Goal: Task Accomplishment & Management: Manage account settings

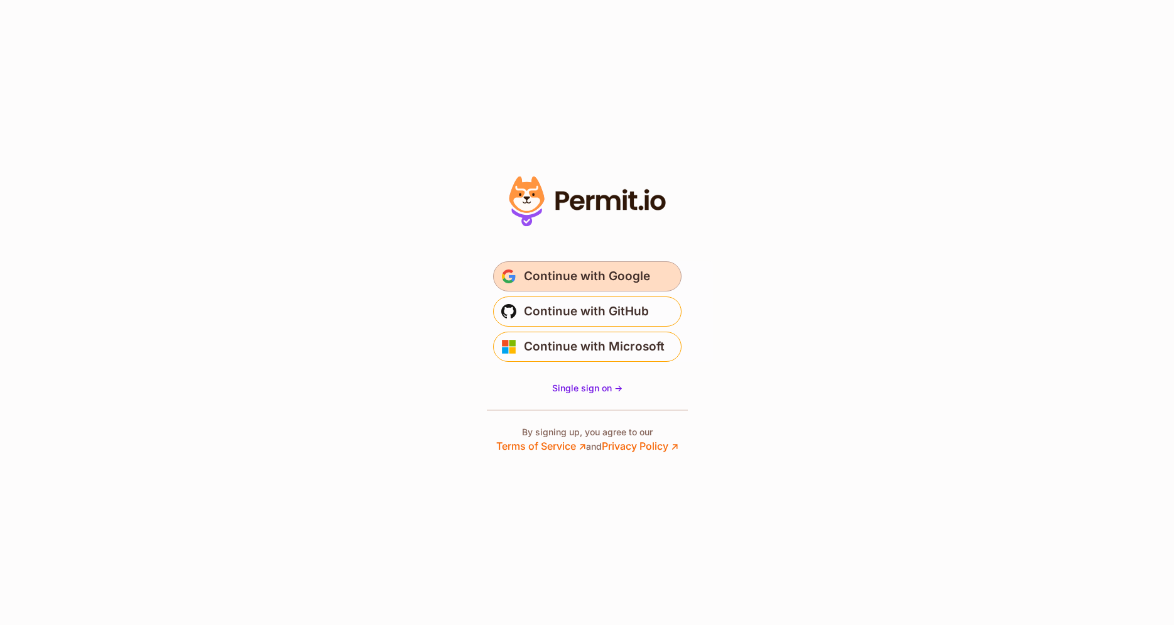
click at [614, 270] on span "Continue with Google" at bounding box center [587, 276] width 126 height 20
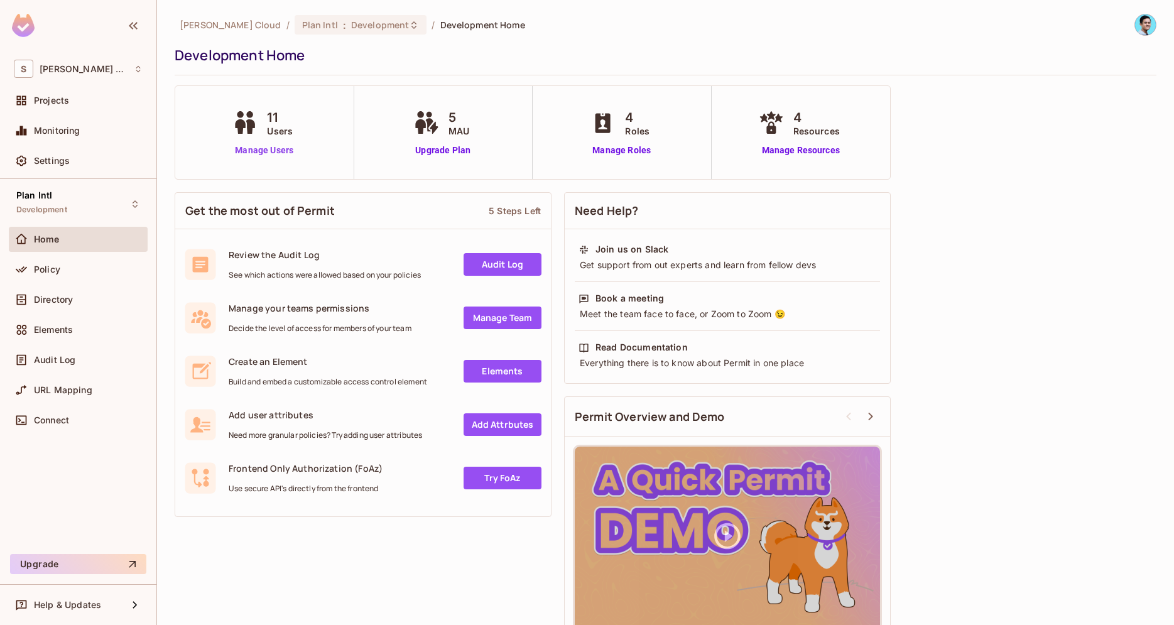
click at [264, 153] on link "Manage Users" at bounding box center [264, 150] width 70 height 13
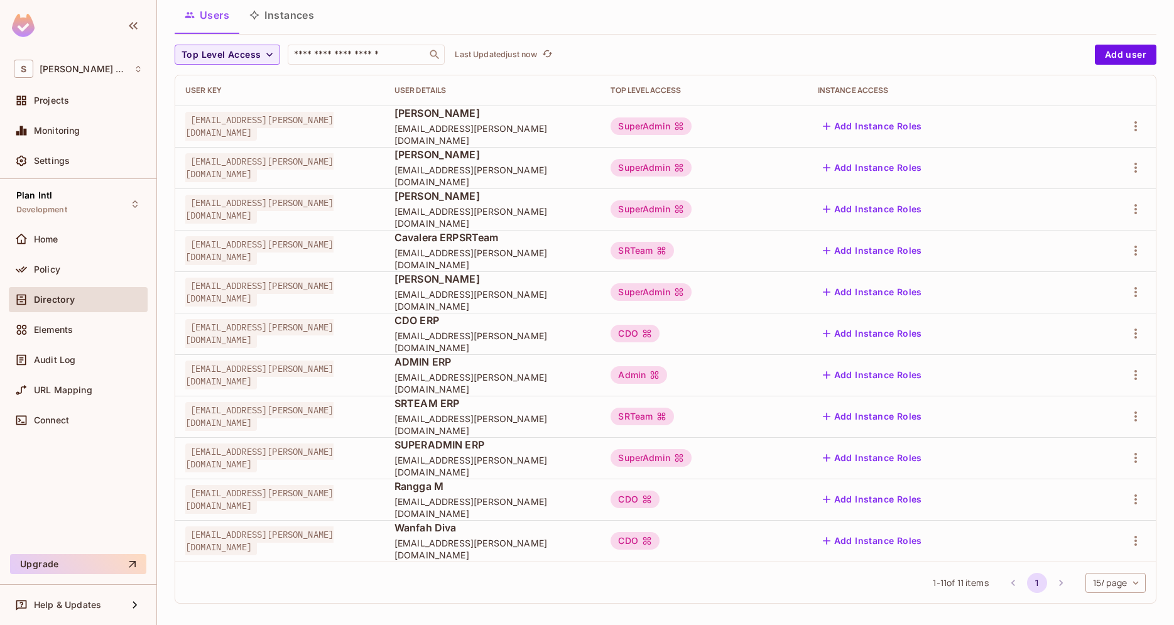
scroll to position [87, 0]
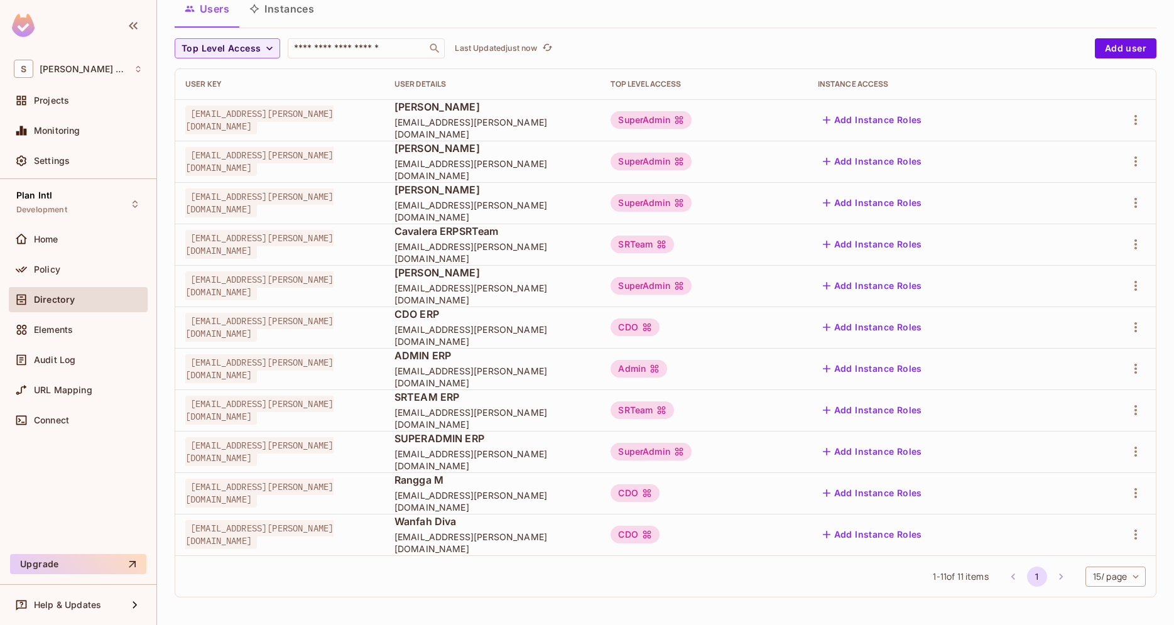
click at [210, 286] on span "cavalera+erpsu@sawala.tech" at bounding box center [259, 285] width 148 height 29
drag, startPoint x: 210, startPoint y: 286, endPoint x: 322, endPoint y: 283, distance: 111.2
click at [322, 283] on span "cavalera+erpsu@sawala.tech" at bounding box center [259, 285] width 148 height 29
copy span "cavalera+erpsu@sawala.tech"
click at [1132, 286] on icon "button" at bounding box center [1135, 285] width 15 height 15
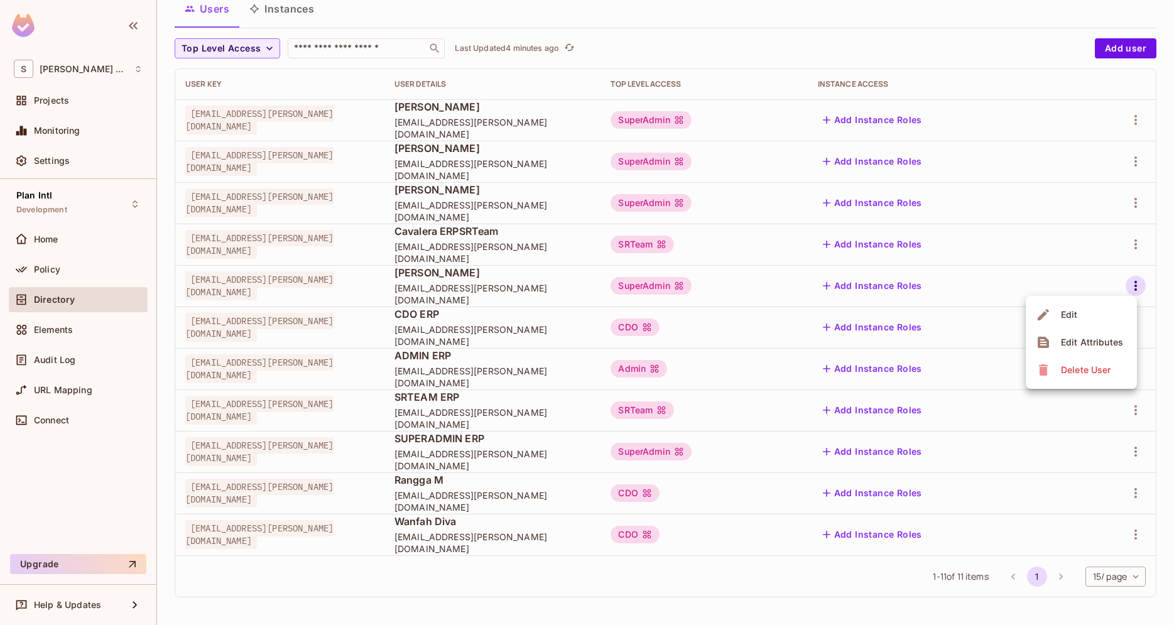
click at [1080, 340] on div "Edit Attributes" at bounding box center [1092, 342] width 62 height 13
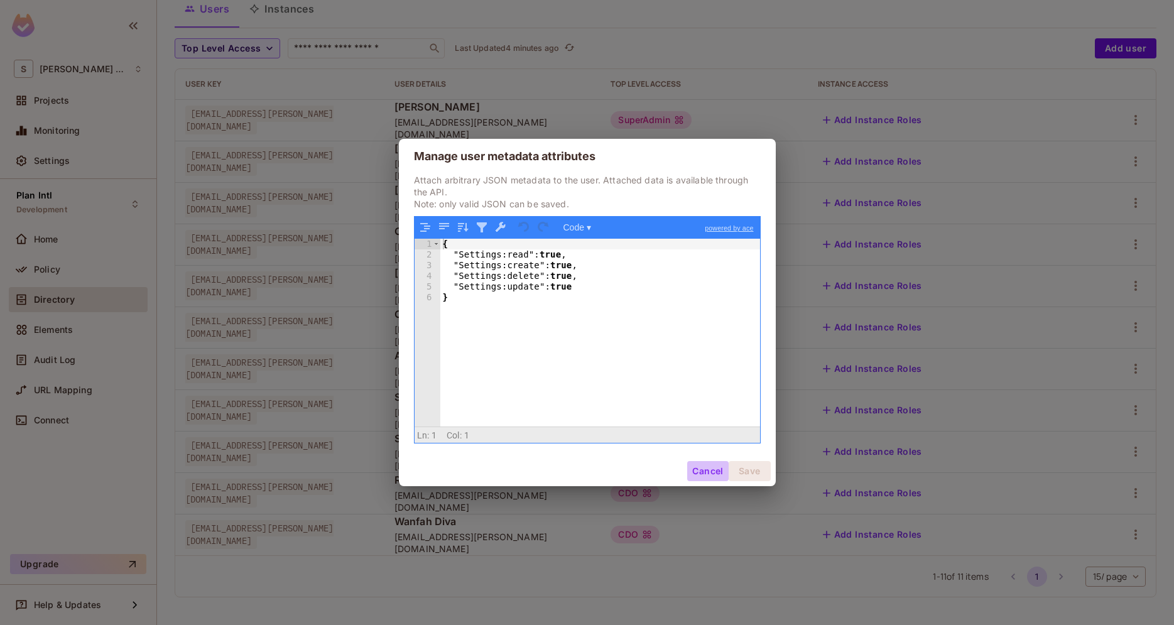
click at [698, 462] on button "Cancel" at bounding box center [707, 471] width 41 height 20
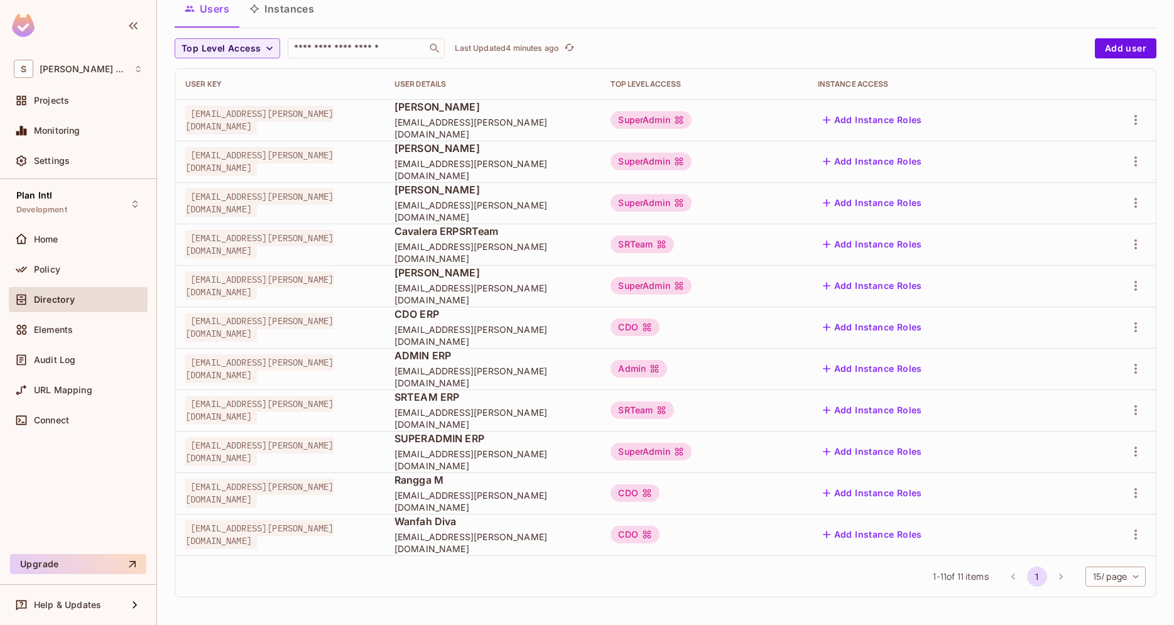
scroll to position [15, 0]
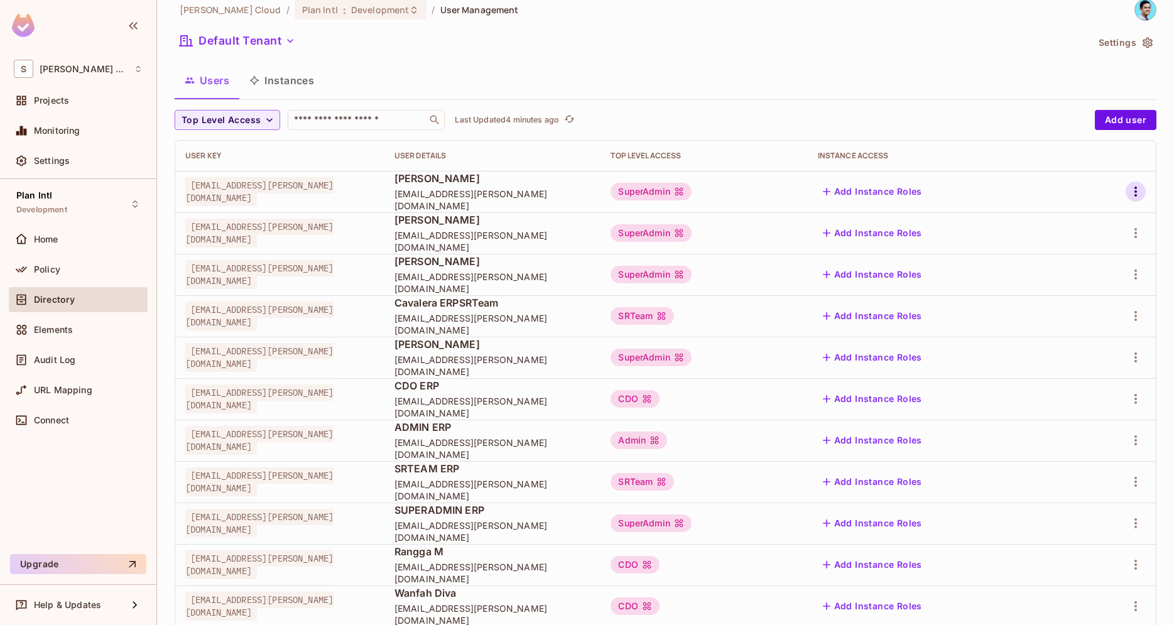
click at [1135, 193] on icon "button" at bounding box center [1135, 191] width 15 height 15
click at [1077, 243] on div "Edit Attributes" at bounding box center [1092, 248] width 62 height 13
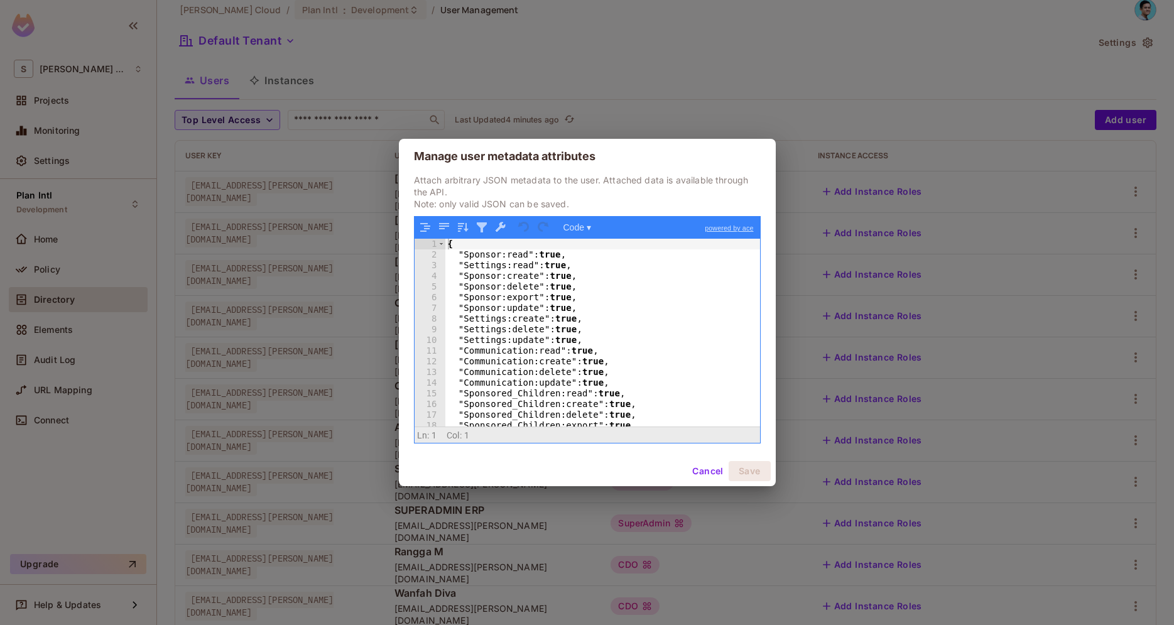
click at [591, 288] on div "{ "Sponsor:read" : true , "Settings:read" : true , "Sponsor:create" : true , "S…" at bounding box center [602, 343] width 315 height 209
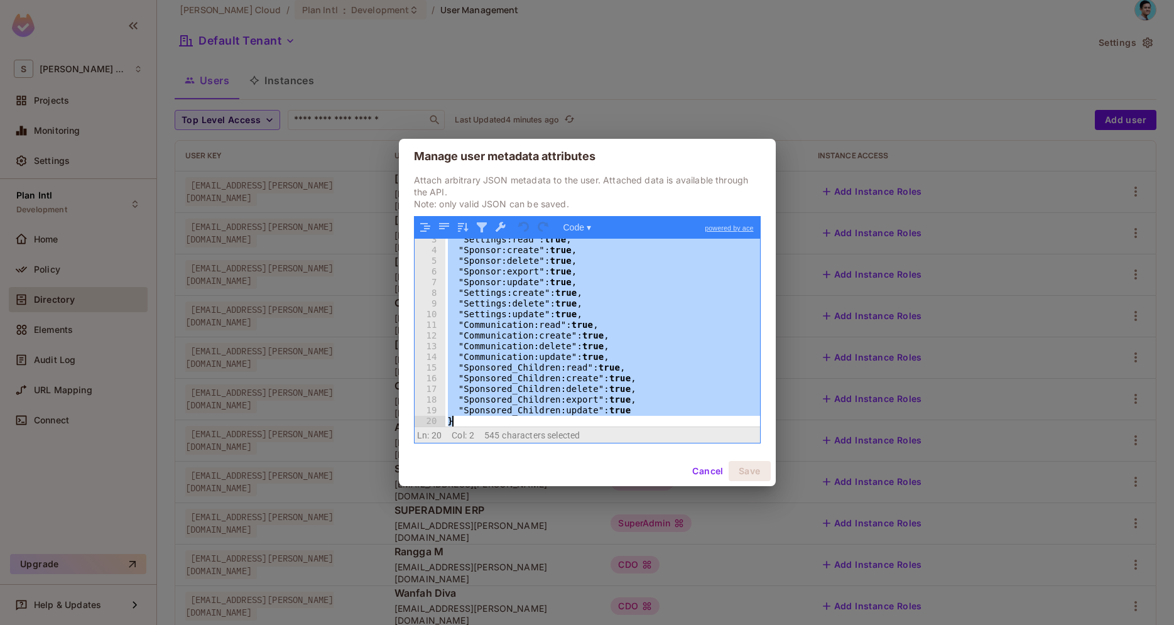
scroll to position [0, 0]
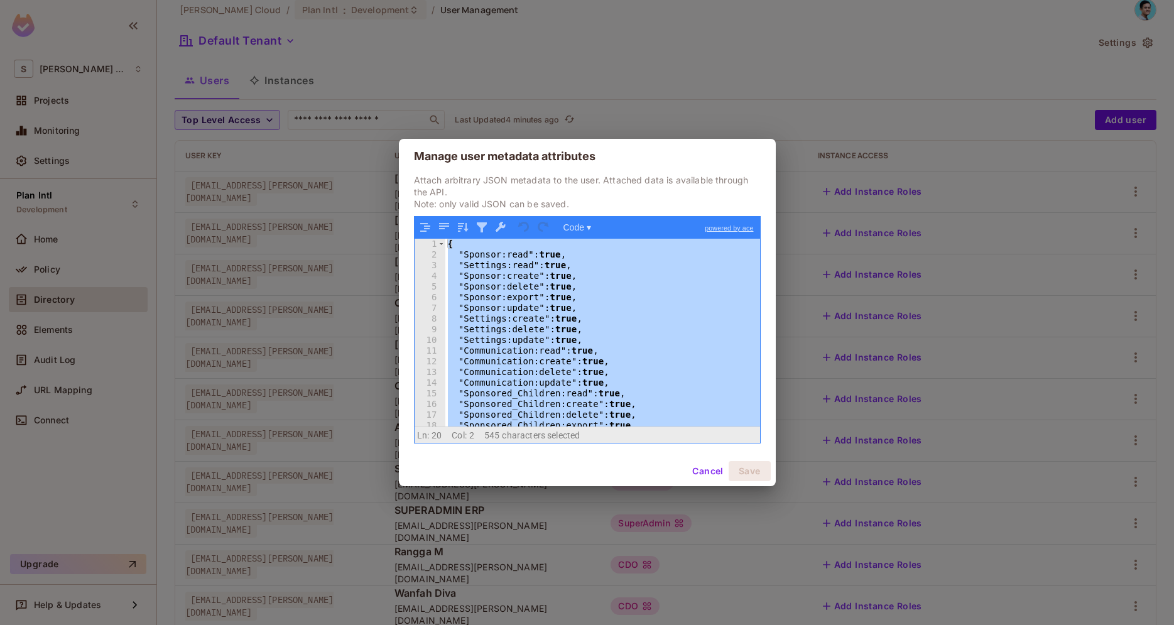
click at [710, 475] on button "Cancel" at bounding box center [707, 471] width 41 height 20
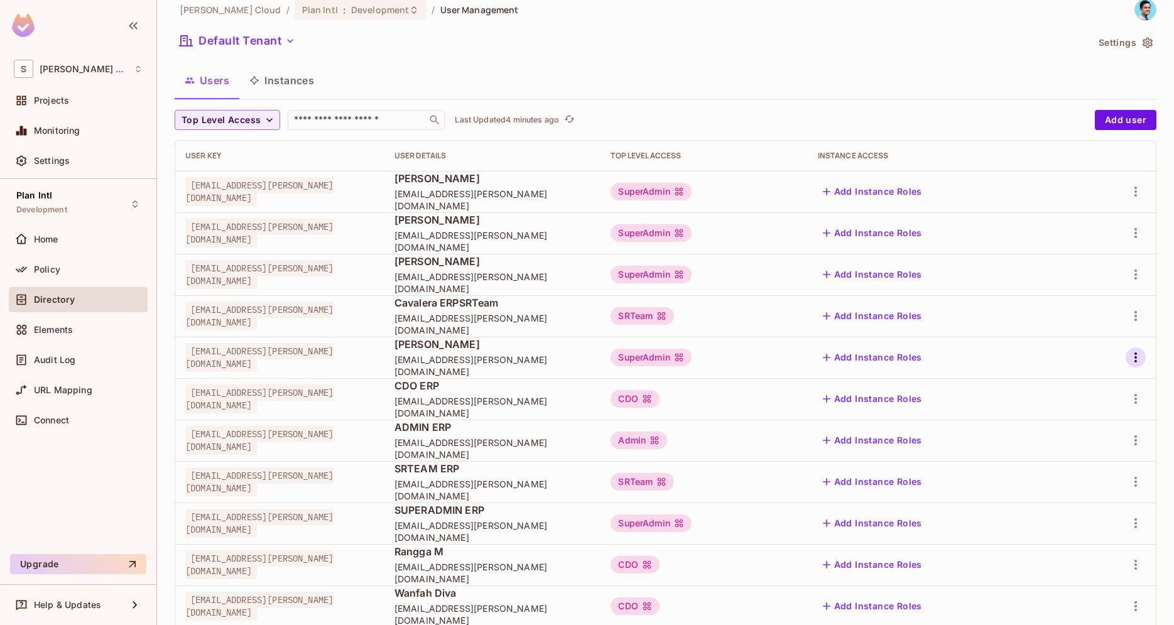
click at [1134, 362] on icon "button" at bounding box center [1135, 357] width 15 height 15
click at [1093, 408] on div "Edit Attributes" at bounding box center [1092, 414] width 62 height 13
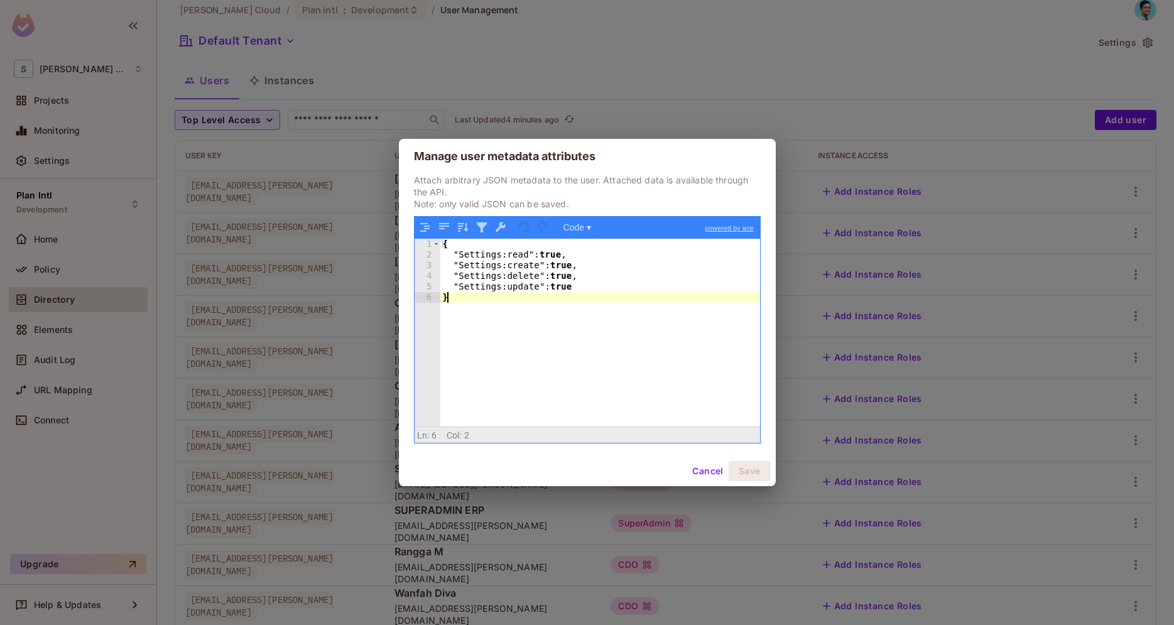
click at [634, 302] on div "{ "Settings:read" : true , "Settings:create" : true , "Settings:delete" : true …" at bounding box center [600, 343] width 320 height 209
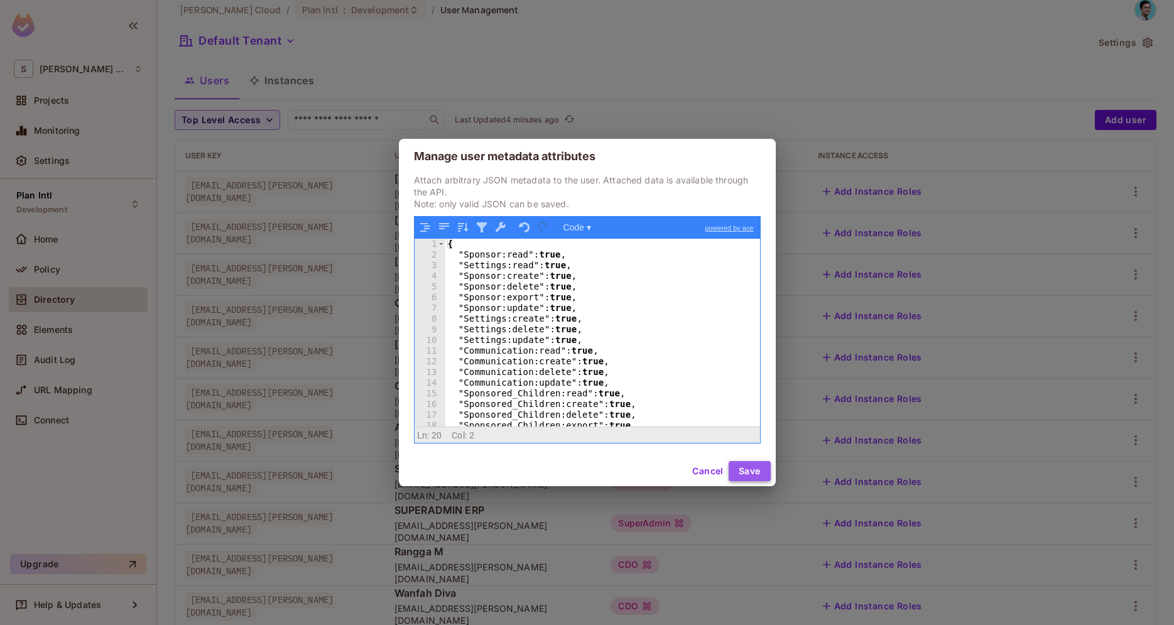
click at [737, 468] on button "Save" at bounding box center [749, 471] width 42 height 20
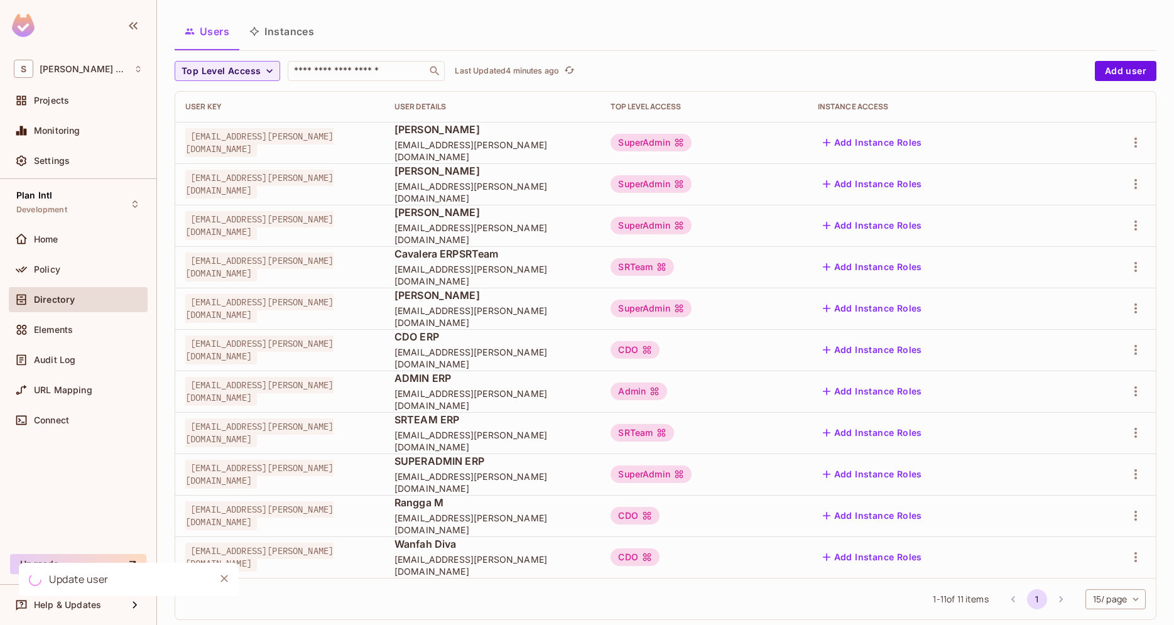
scroll to position [87, 0]
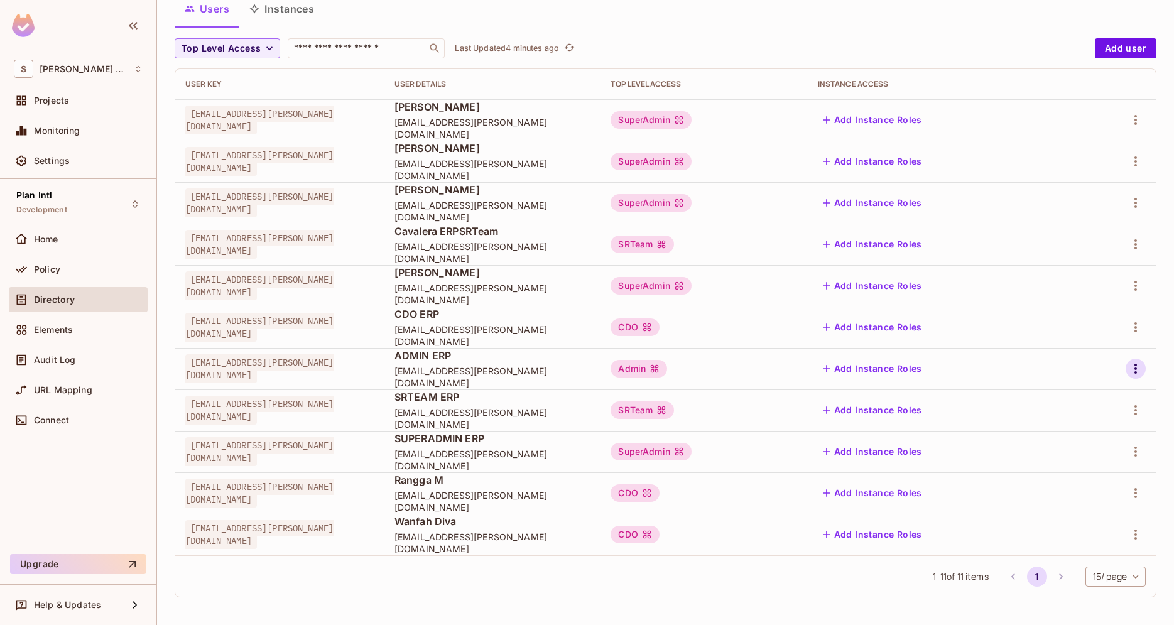
click at [1134, 359] on button "button" at bounding box center [1135, 369] width 20 height 20
click at [1083, 417] on span "Edit Attributes" at bounding box center [1092, 425] width 70 height 20
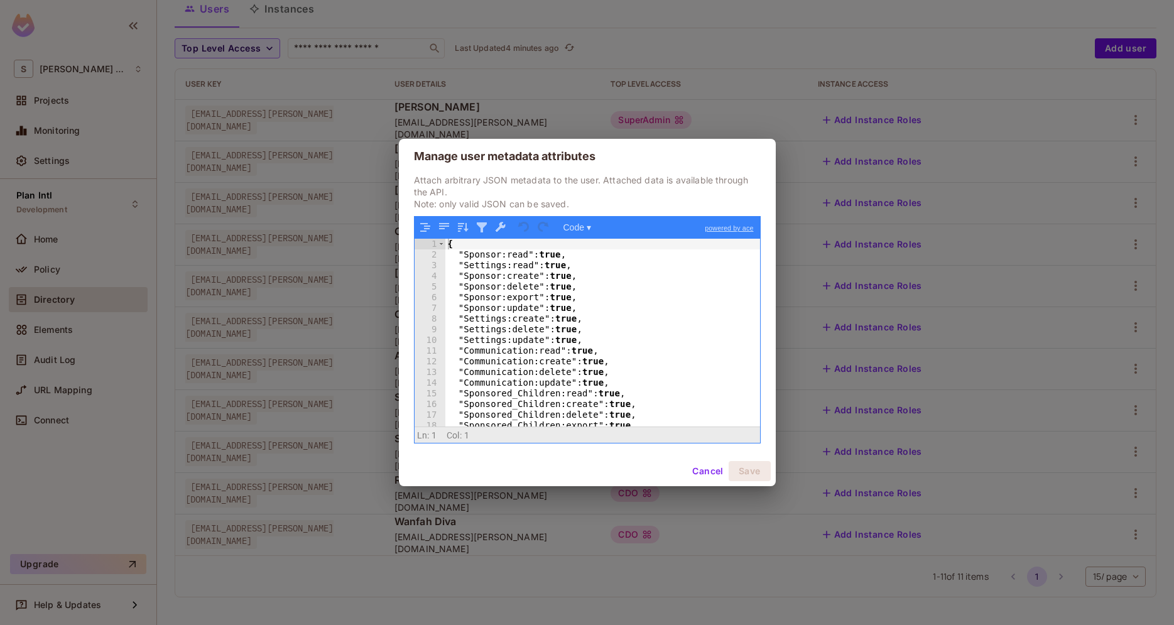
scroll to position [26, 0]
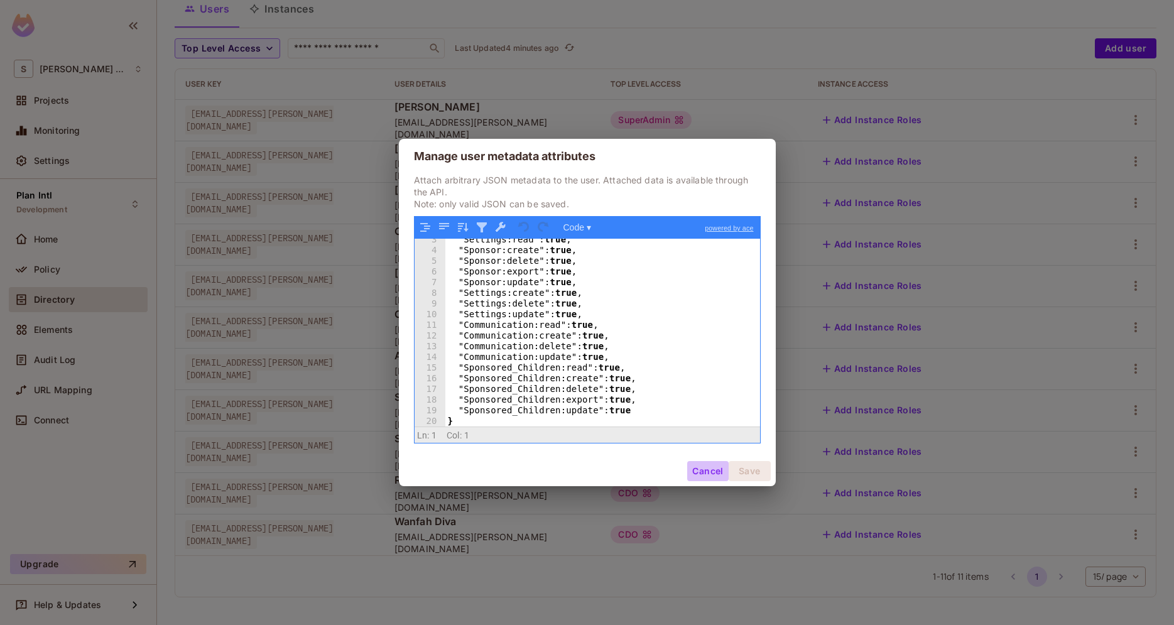
click at [712, 465] on button "Cancel" at bounding box center [707, 471] width 41 height 20
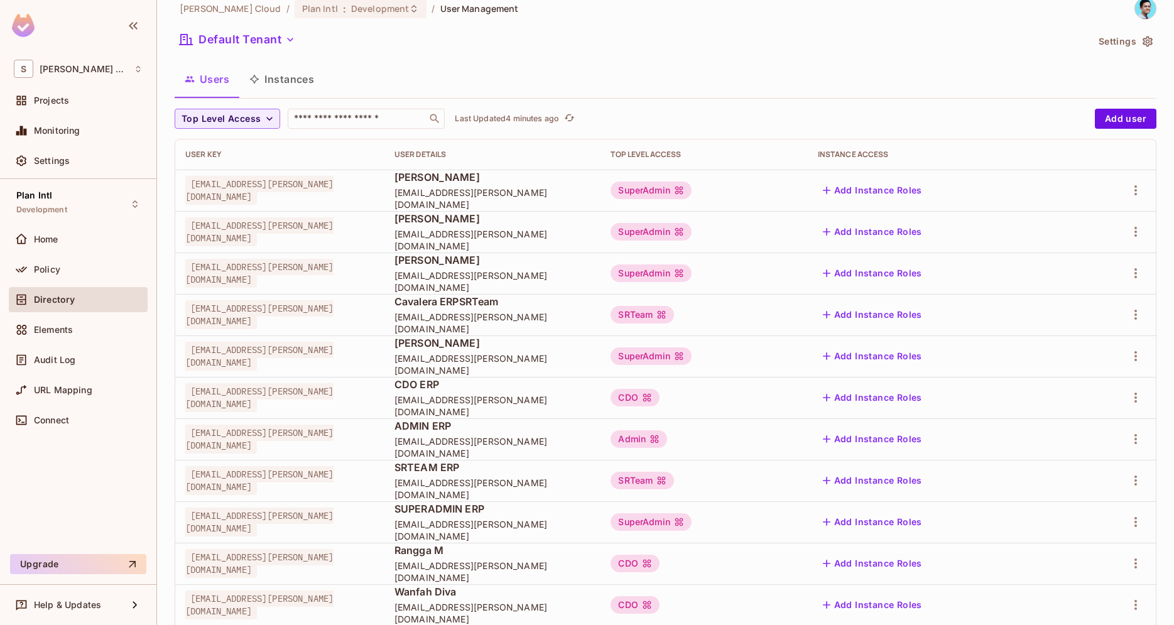
scroll to position [0, 0]
